Goal: Navigation & Orientation: Find specific page/section

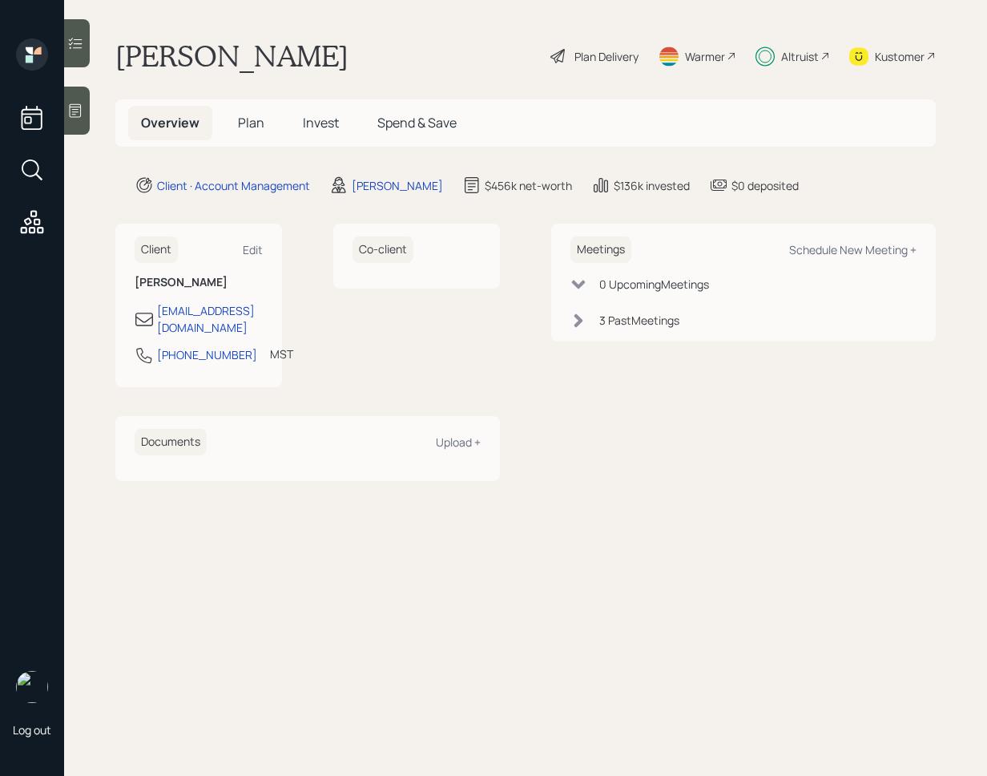
click at [263, 126] on span "Plan" at bounding box center [251, 123] width 26 height 18
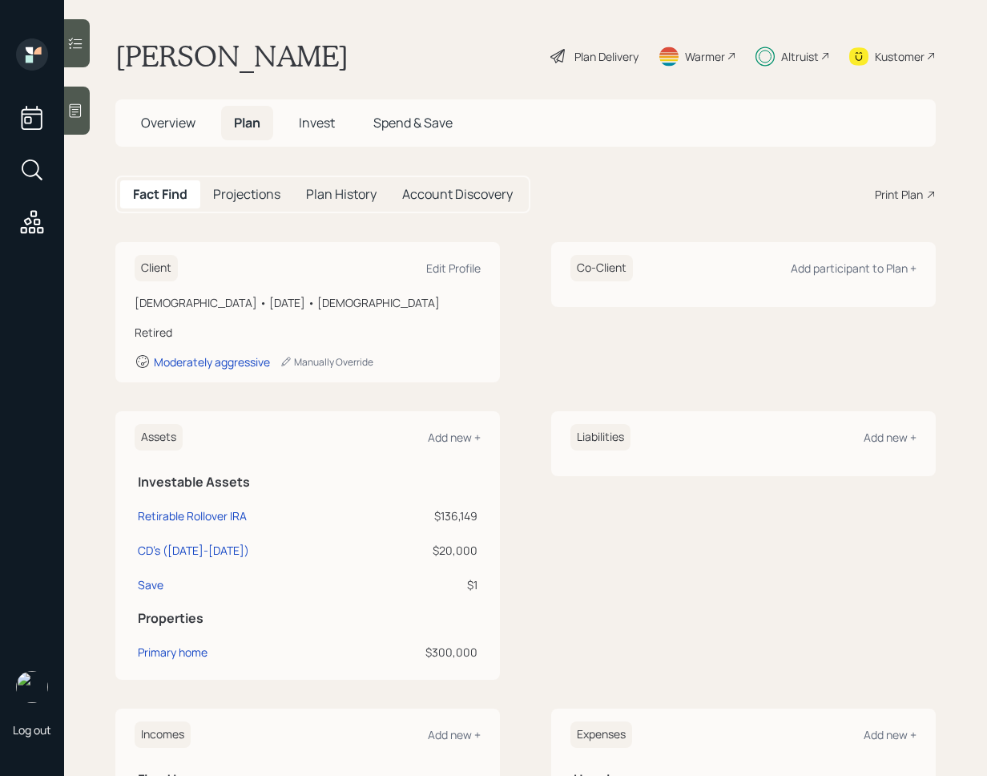
click at [328, 122] on span "Invest" at bounding box center [317, 123] width 36 height 18
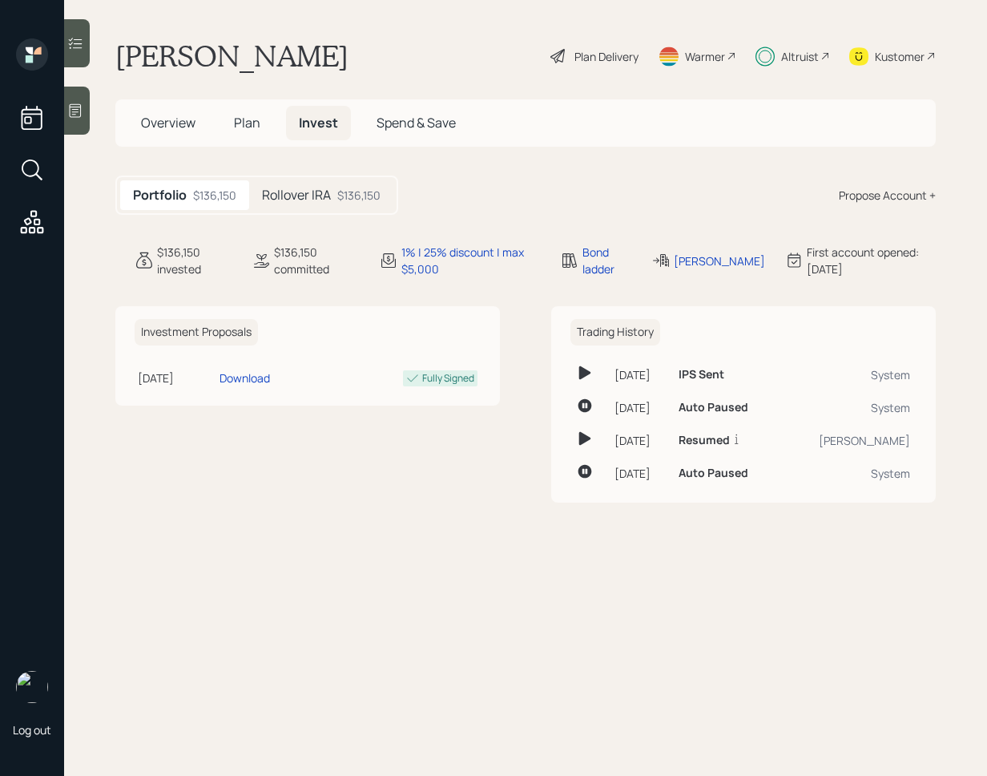
click at [375, 46] on div "[PERSON_NAME] Plan Delivery Warmer Altruist Kustomer" at bounding box center [525, 55] width 821 height 35
